Goal: Information Seeking & Learning: Check status

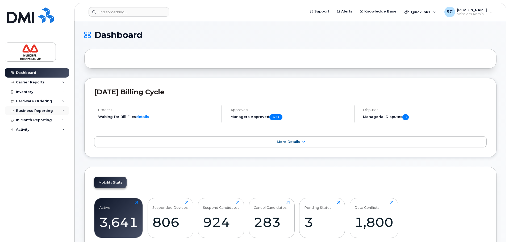
click at [53, 109] on div "Business Reporting" at bounding box center [37, 111] width 64 height 10
click at [45, 159] on div "In Month Reporting" at bounding box center [34, 161] width 36 height 4
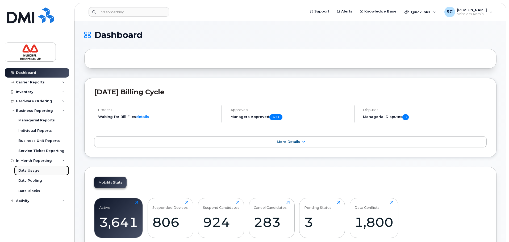
click at [32, 171] on div "Data Usage" at bounding box center [28, 170] width 21 height 5
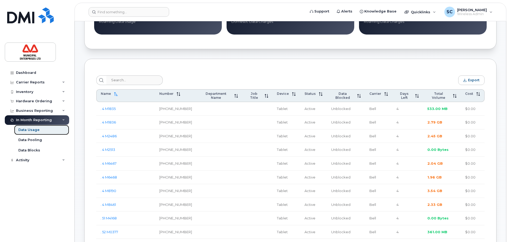
scroll to position [186, 0]
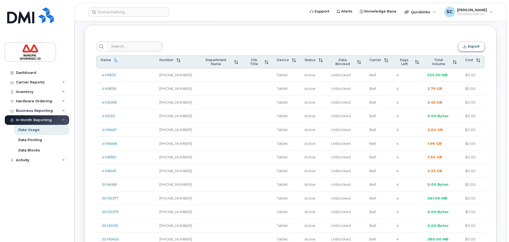
click at [470, 48] on span "Export" at bounding box center [473, 46] width 11 height 4
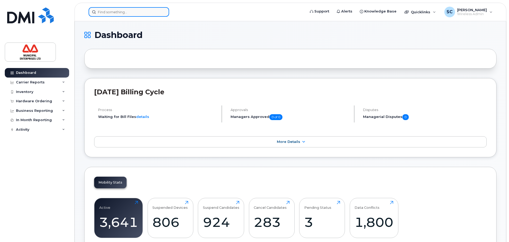
click at [120, 9] on input at bounding box center [129, 12] width 81 height 10
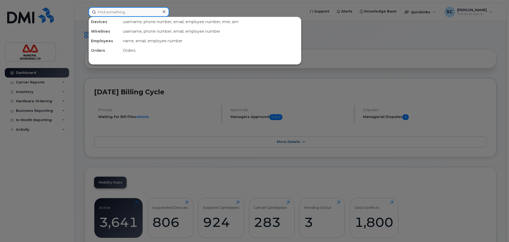
paste input "7826403544"
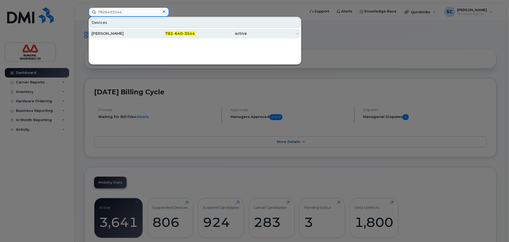
type input "7826403544"
click at [168, 34] on span "782" at bounding box center [169, 33] width 8 height 5
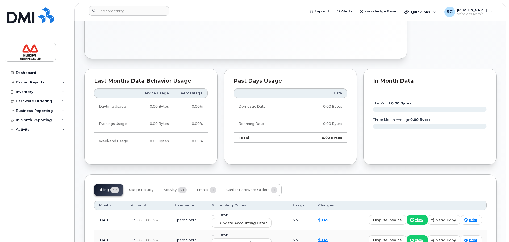
scroll to position [319, 0]
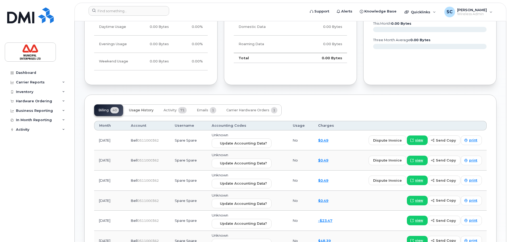
click at [138, 112] on span "Usage History" at bounding box center [141, 110] width 24 height 4
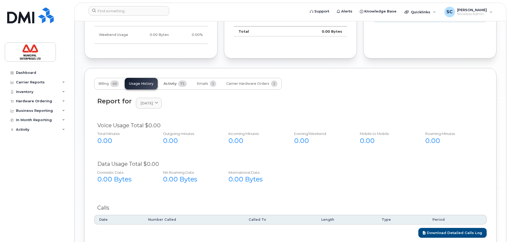
click at [177, 83] on button "Activity 71" at bounding box center [175, 84] width 32 height 12
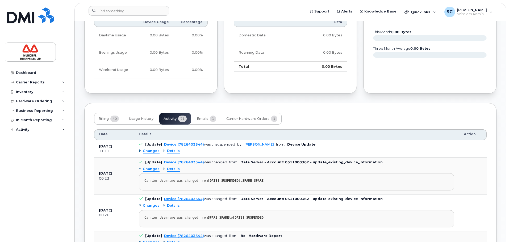
scroll to position [346, 0]
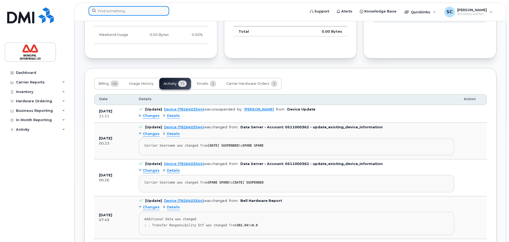
click at [118, 12] on input at bounding box center [129, 11] width 81 height 10
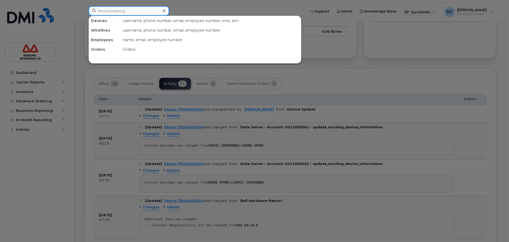
paste input "9026702010"
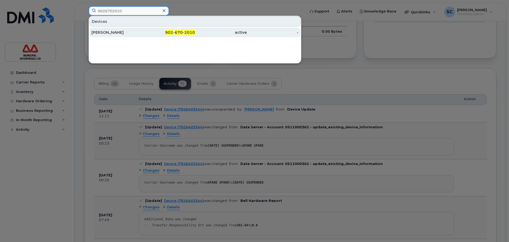
type input "9026702010"
click at [173, 33] on span "902" at bounding box center [169, 32] width 8 height 5
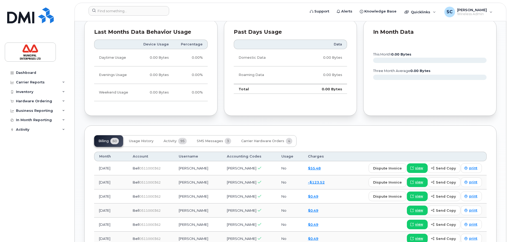
scroll to position [372, 0]
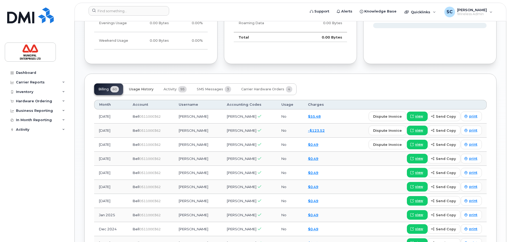
click at [133, 85] on button "Usage History" at bounding box center [141, 90] width 33 height 12
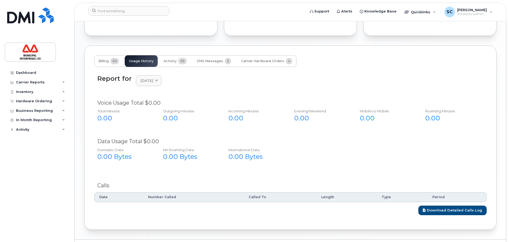
scroll to position [388, 0]
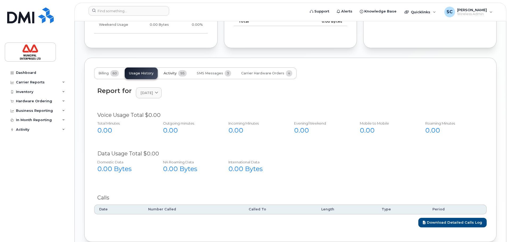
click at [172, 73] on span "Activity" at bounding box center [170, 73] width 13 height 4
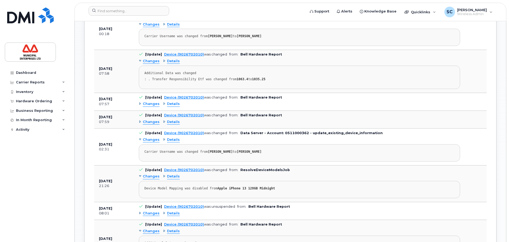
scroll to position [495, 0]
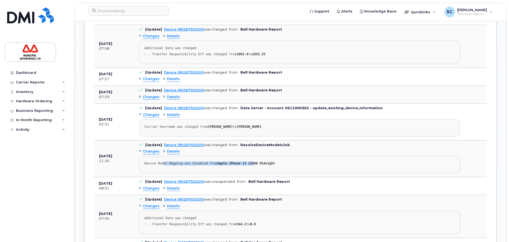
drag, startPoint x: 161, startPoint y: 165, endPoint x: 246, endPoint y: 161, distance: 84.7
click at [246, 162] on div "Device Model Mapping was disabled from Apple iPhone 13 128GB Midnight" at bounding box center [299, 164] width 310 height 4
drag, startPoint x: 271, startPoint y: 164, endPoint x: 111, endPoint y: 153, distance: 159.5
click at [111, 153] on tr "Jul 23, 2025 21:26 [Update] Device (9026702010) was changed from: ResolveDevice…" at bounding box center [290, 159] width 393 height 37
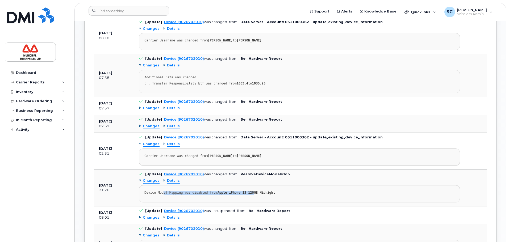
scroll to position [415, 0]
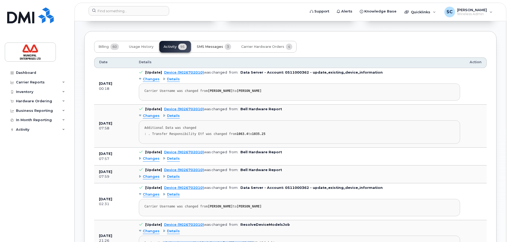
click at [213, 51] on button "SMS Messages 3" at bounding box center [214, 47] width 43 height 12
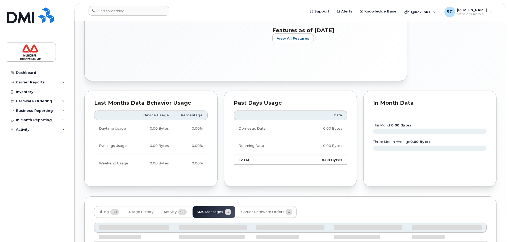
scroll to position [263, 0]
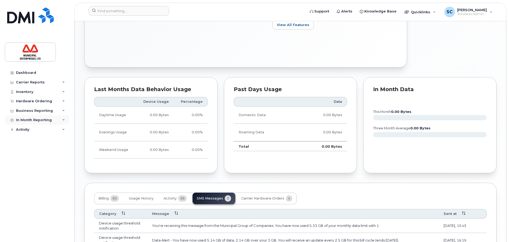
click at [36, 122] on div "In Month Reporting" at bounding box center [37, 120] width 64 height 10
click at [39, 133] on link "Data Usage" at bounding box center [41, 130] width 55 height 10
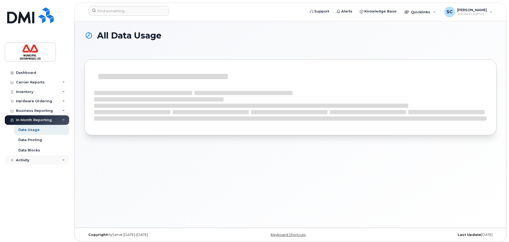
click at [63, 159] on icon at bounding box center [63, 160] width 3 height 3
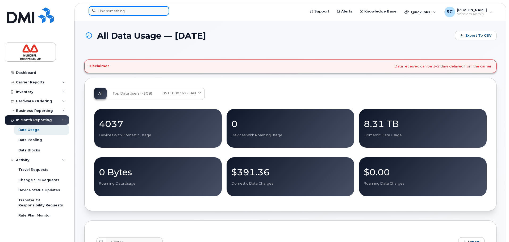
click at [108, 15] on input at bounding box center [129, 11] width 81 height 10
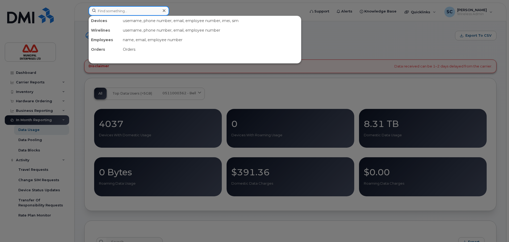
paste input "90217919111"
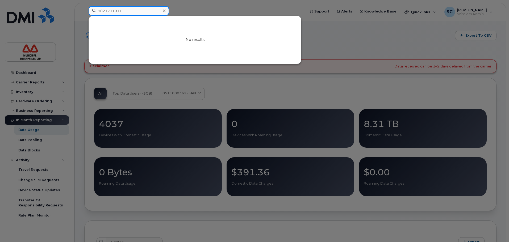
type input "9021791911"
drag, startPoint x: 146, startPoint y: 12, endPoint x: 181, endPoint y: 11, distance: 35.4
click at [146, 12] on input "9021791911" at bounding box center [129, 11] width 81 height 10
click at [167, 12] on div at bounding box center [164, 11] width 8 height 8
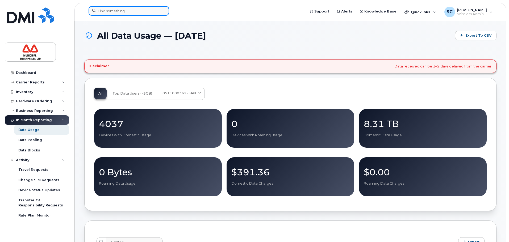
click at [110, 9] on input at bounding box center [129, 11] width 81 height 10
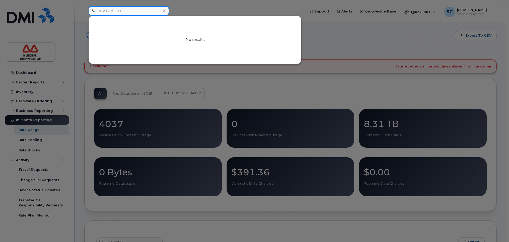
drag, startPoint x: 127, startPoint y: 11, endPoint x: 71, endPoint y: 10, distance: 56.2
click at [84, 10] on div "9021799111 No results" at bounding box center [195, 12] width 222 height 12
type input "7098244230"
click at [42, 69] on div at bounding box center [254, 121] width 509 height 242
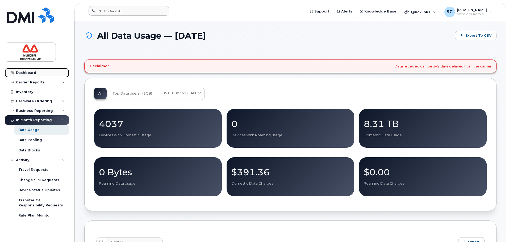
click at [36, 70] on link "Dashboard" at bounding box center [37, 73] width 64 height 10
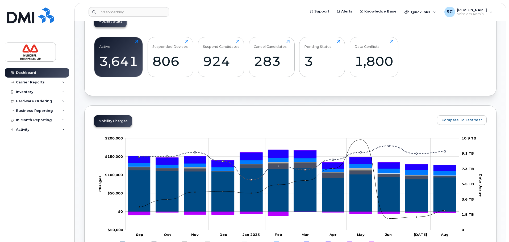
scroll to position [133, 0]
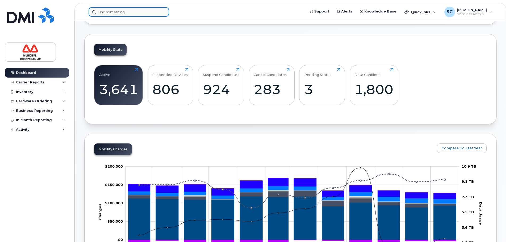
click at [131, 11] on input at bounding box center [129, 12] width 81 height 10
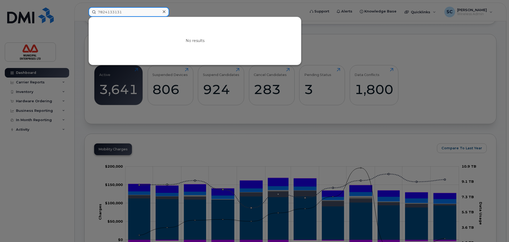
type input "7824133131"
